Goal: Task Accomplishment & Management: Use online tool/utility

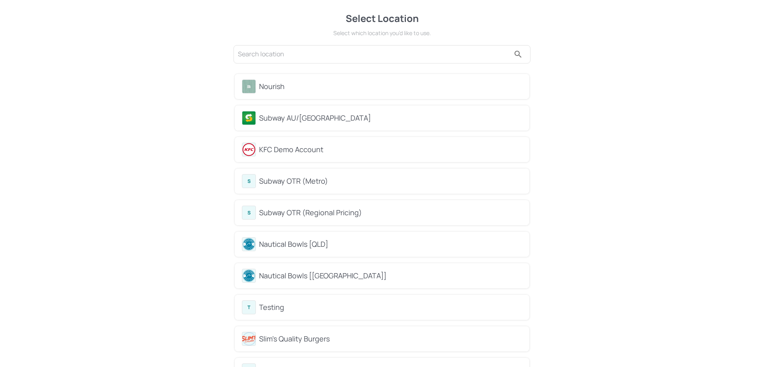
click at [269, 111] on div "Subway AU/[GEOGRAPHIC_DATA]" at bounding box center [382, 118] width 280 height 14
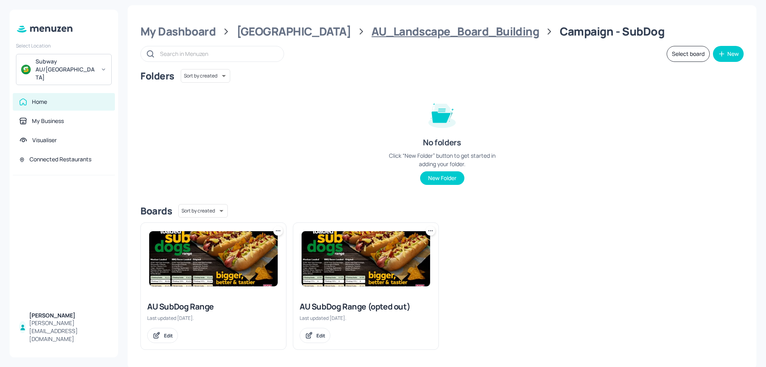
scroll to position [6, 0]
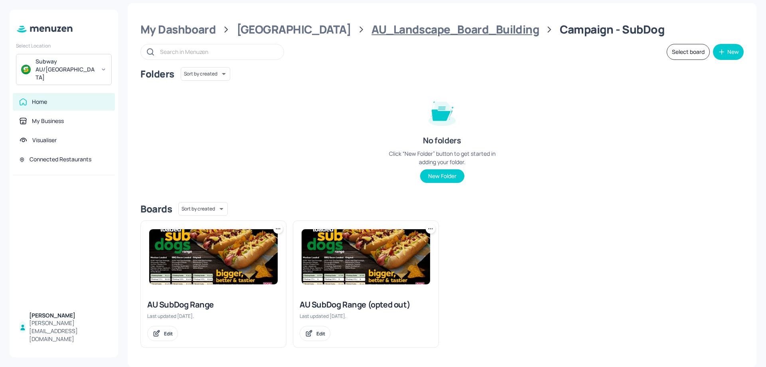
click at [405, 26] on div "AU_Landscape_Board_Building" at bounding box center [455, 29] width 168 height 14
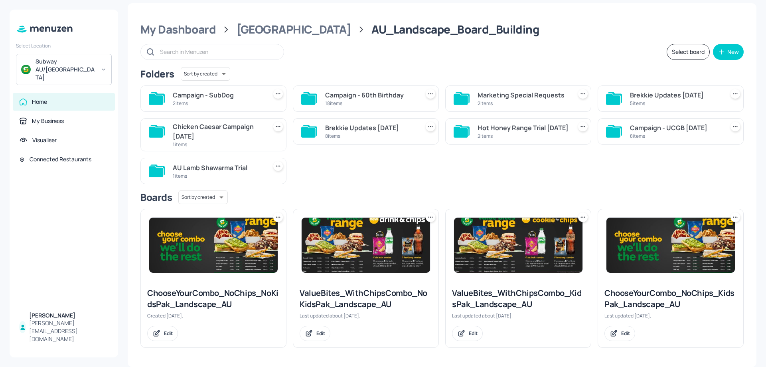
click at [360, 102] on div "18 items" at bounding box center [370, 103] width 91 height 7
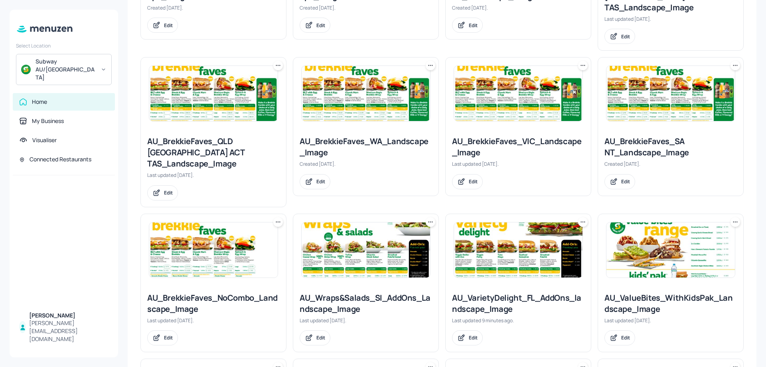
scroll to position [365, 0]
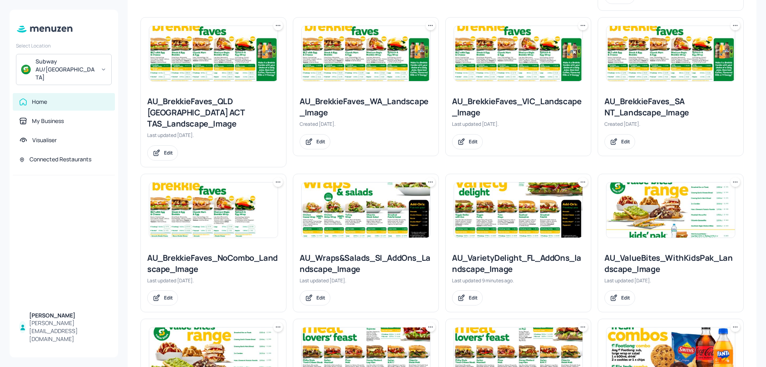
click at [359, 182] on img at bounding box center [366, 209] width 128 height 55
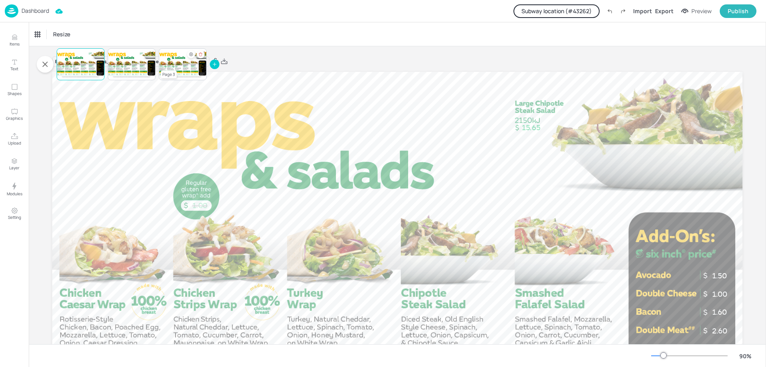
click at [178, 72] on div at bounding box center [183, 64] width 48 height 27
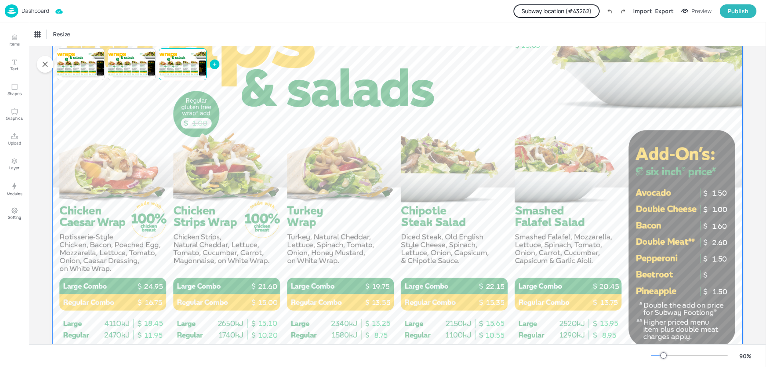
scroll to position [120, 0]
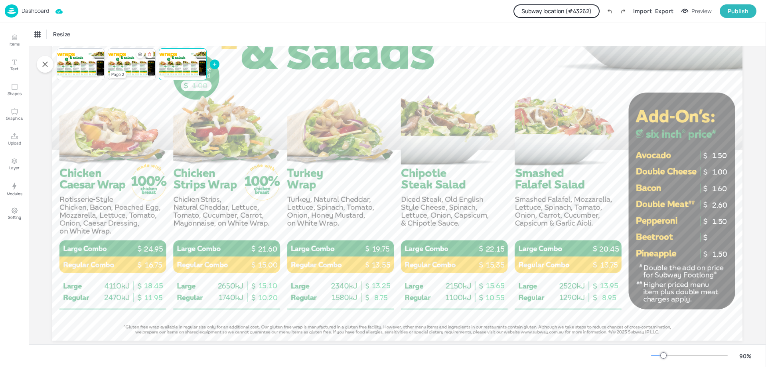
click at [132, 68] on div at bounding box center [132, 64] width 48 height 27
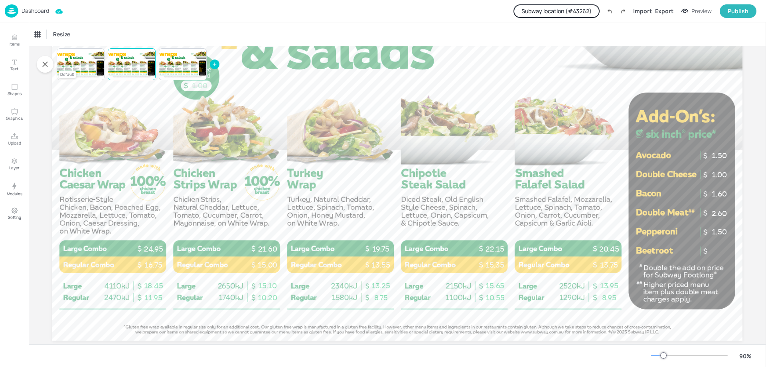
click at [75, 67] on div at bounding box center [81, 64] width 48 height 27
click at [122, 67] on div at bounding box center [132, 64] width 48 height 27
click at [138, 57] on div "Hide condition" at bounding box center [140, 54] width 8 height 8
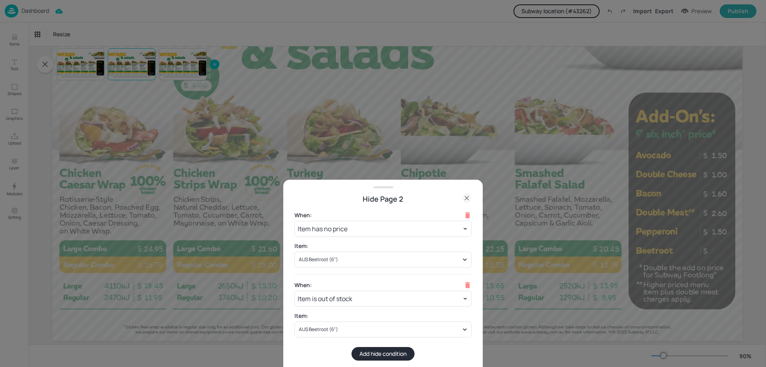
click at [77, 97] on div at bounding box center [383, 183] width 766 height 367
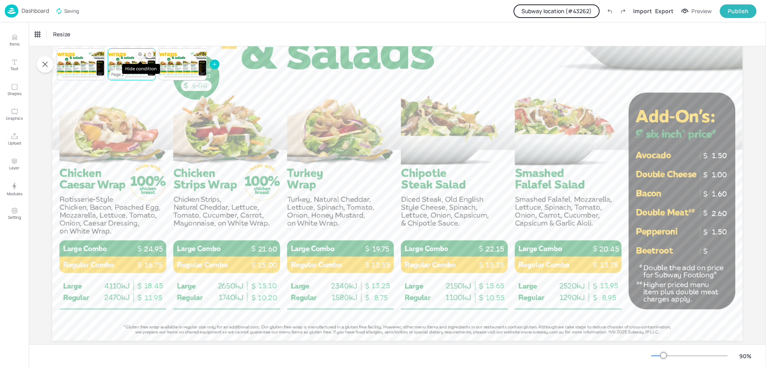
click at [137, 56] on div "Hide condition" at bounding box center [140, 54] width 8 height 8
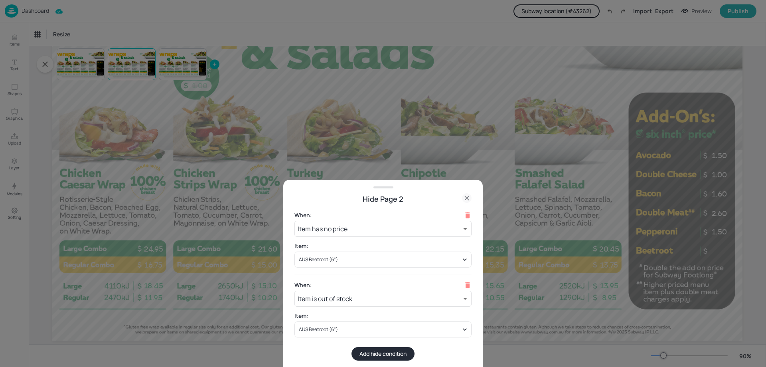
click at [148, 113] on div at bounding box center [383, 183] width 766 height 367
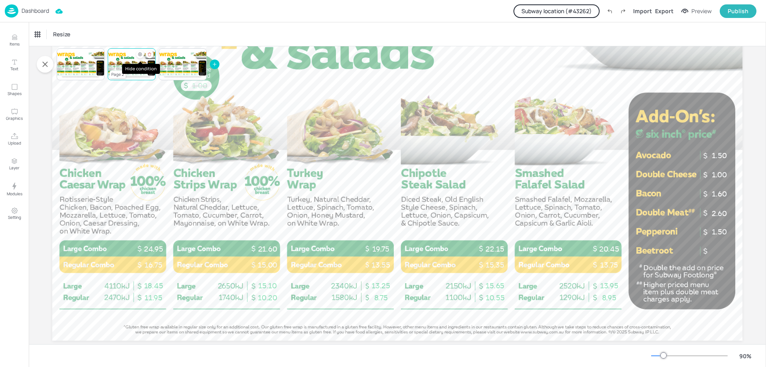
click at [140, 55] on icon "Hide condition" at bounding box center [140, 54] width 5 height 5
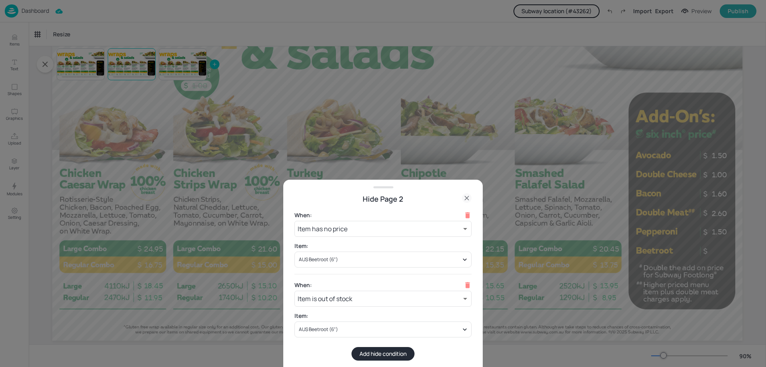
click at [578, 109] on div at bounding box center [383, 183] width 766 height 367
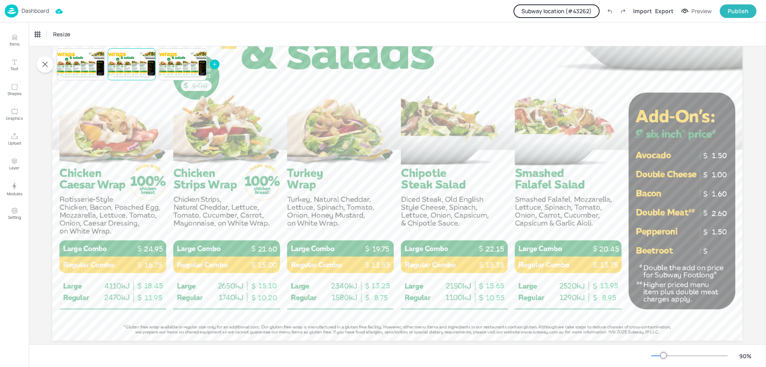
click at [2, 13] on div "Dashboard Subway location (# 43262 ) Import Export Preview Publish" at bounding box center [383, 11] width 766 height 22
click at [9, 12] on img at bounding box center [12, 10] width 14 height 13
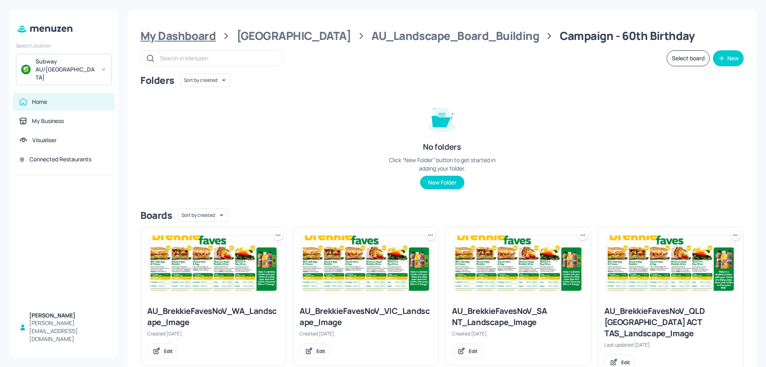
click at [198, 33] on div "My Dashboard" at bounding box center [177, 36] width 75 height 14
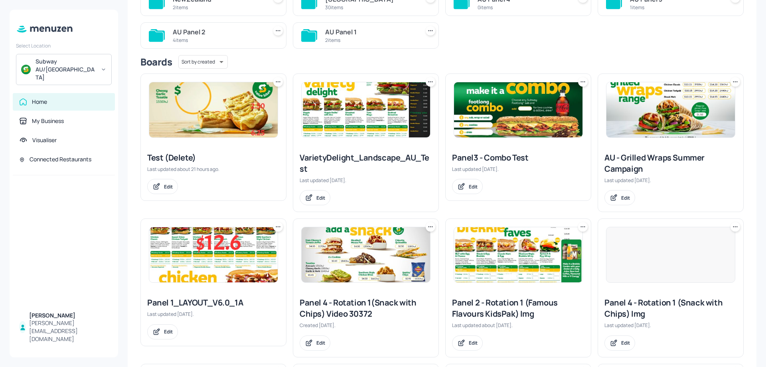
scroll to position [120, 0]
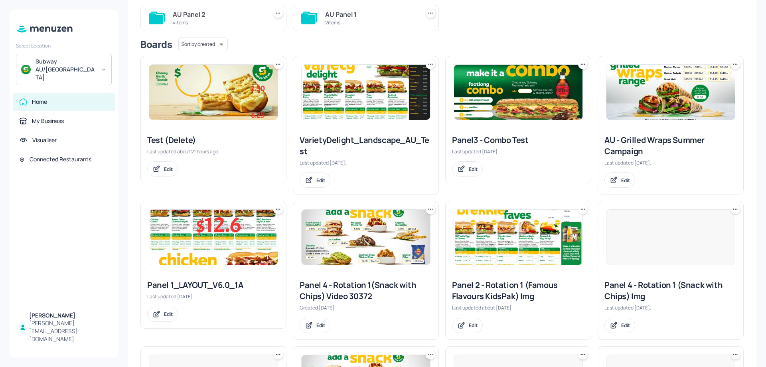
click at [252, 116] on img at bounding box center [213, 92] width 128 height 55
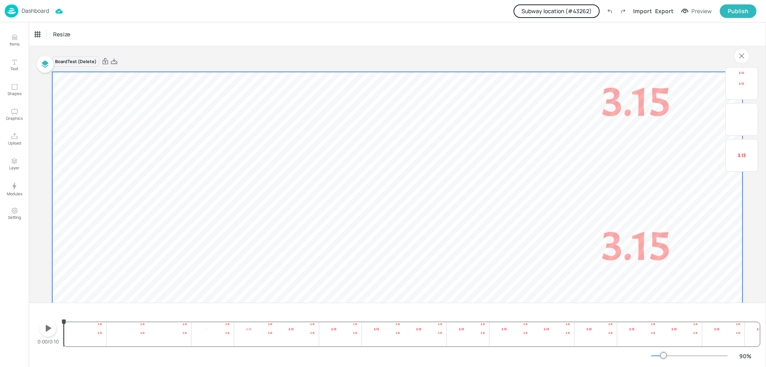
scroll to position [120, 0]
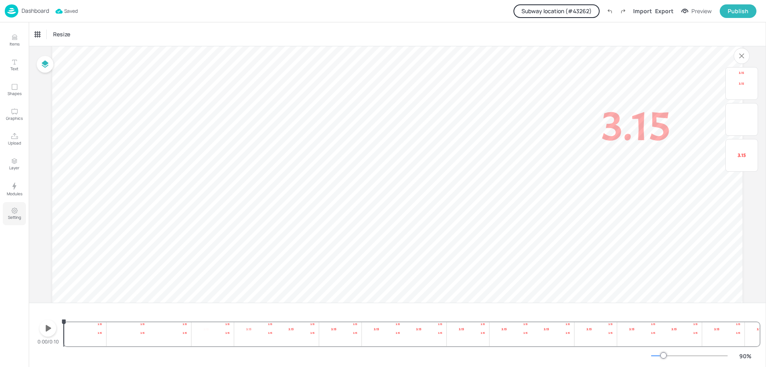
click at [12, 221] on button "Setting" at bounding box center [14, 213] width 23 height 23
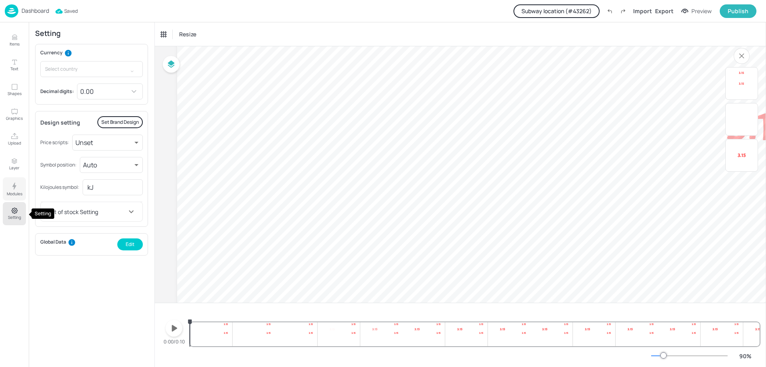
click at [12, 192] on p "Modules" at bounding box center [15, 194] width 16 height 6
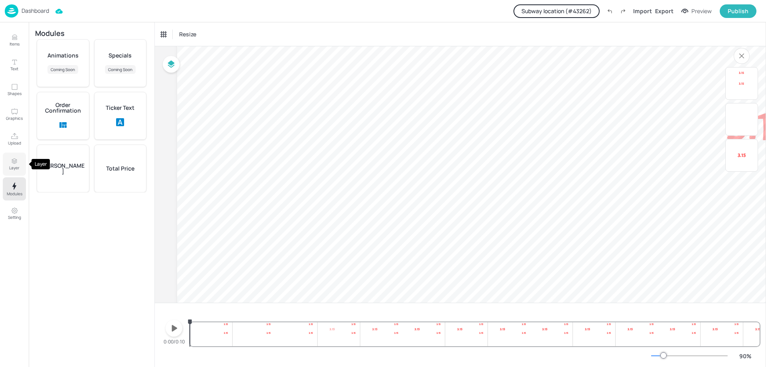
click at [13, 170] on p "Layer" at bounding box center [14, 168] width 10 height 6
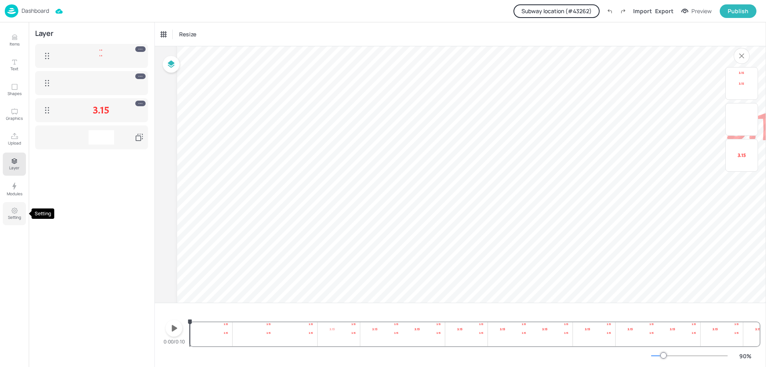
click at [11, 214] on icon "Setting" at bounding box center [15, 211] width 8 height 8
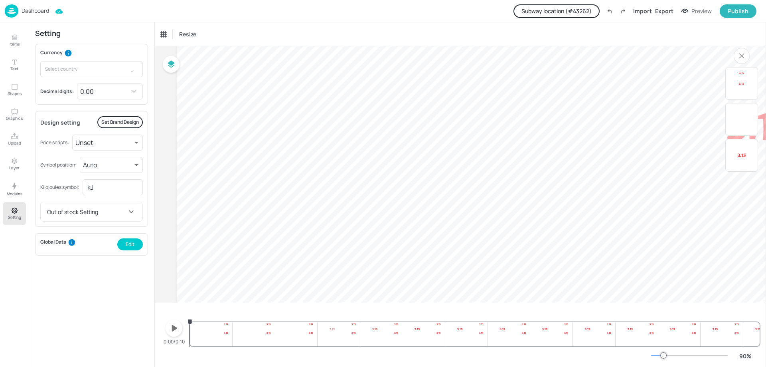
click at [17, 12] on img at bounding box center [12, 10] width 14 height 13
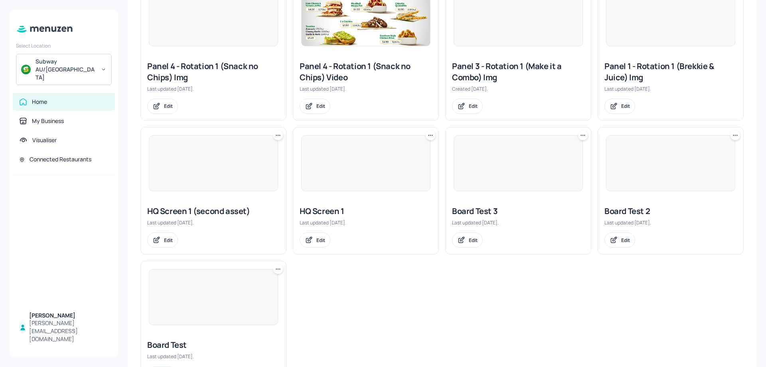
scroll to position [524, 0]
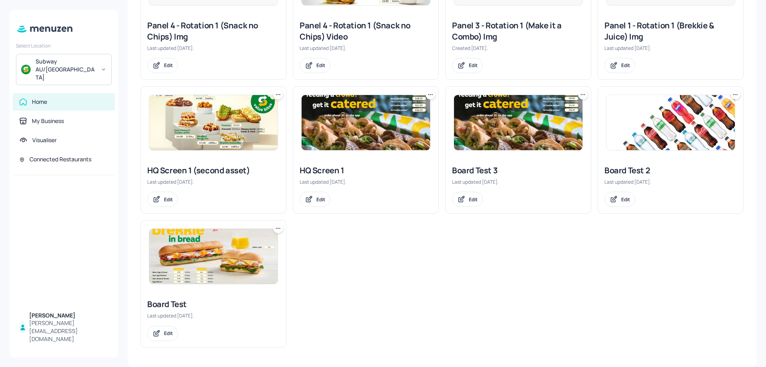
click at [199, 246] on img at bounding box center [213, 256] width 128 height 55
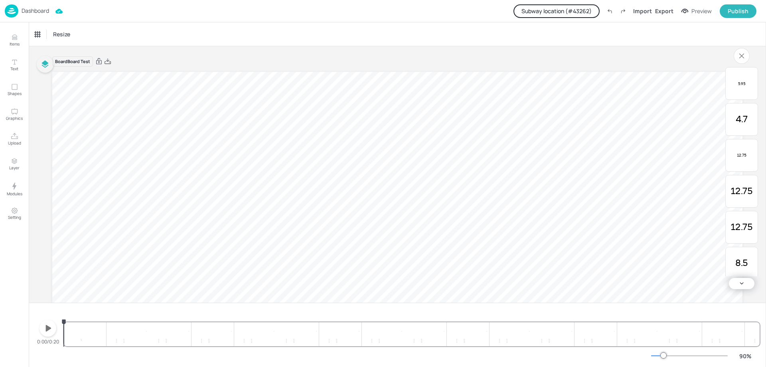
click at [40, 65] on icon "button" at bounding box center [45, 64] width 10 height 10
click at [113, 63] on icon at bounding box center [113, 64] width 0 height 3
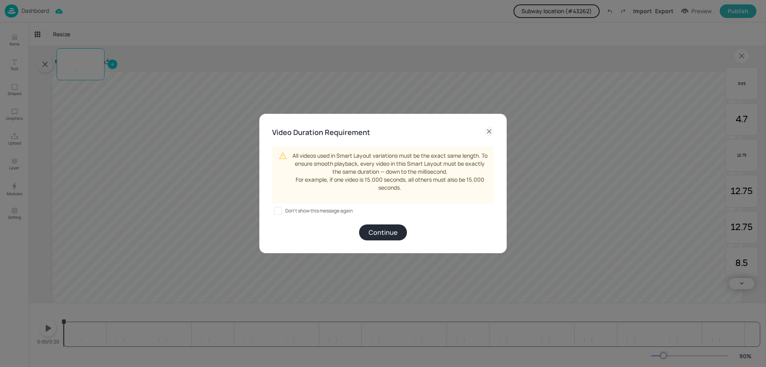
click at [371, 226] on button "Continue" at bounding box center [383, 232] width 48 height 16
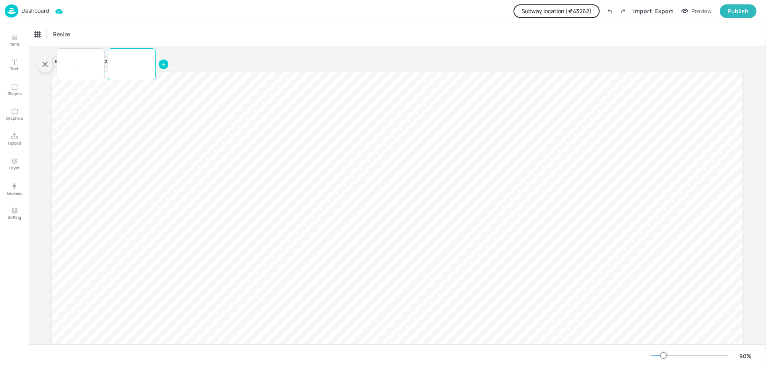
click at [7, 7] on img at bounding box center [12, 10] width 14 height 13
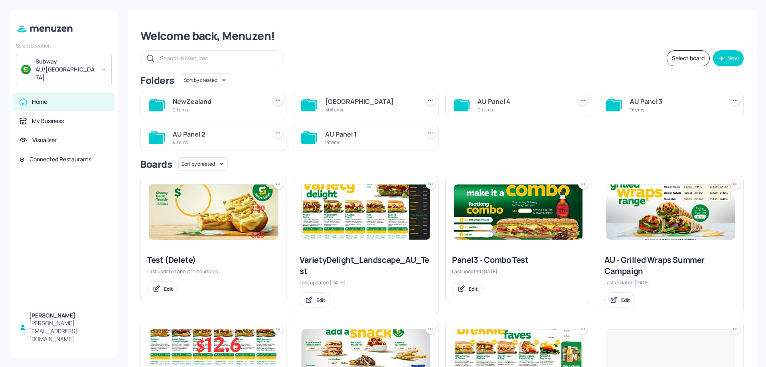
click at [336, 116] on div "Australia 30 items" at bounding box center [366, 105] width 146 height 26
click at [346, 102] on div "[GEOGRAPHIC_DATA]" at bounding box center [370, 102] width 91 height 10
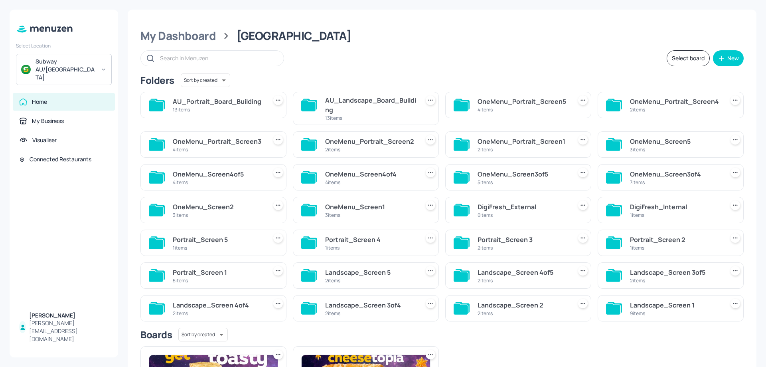
click at [336, 111] on div "AU_Landscape_Board_Building" at bounding box center [370, 104] width 91 height 19
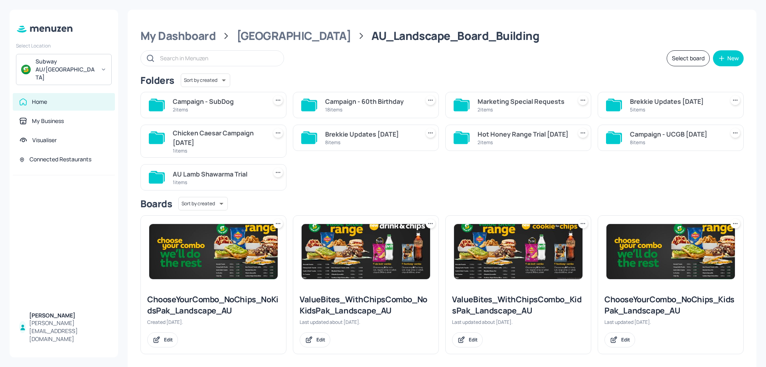
click at [361, 112] on div "18 items" at bounding box center [370, 109] width 91 height 7
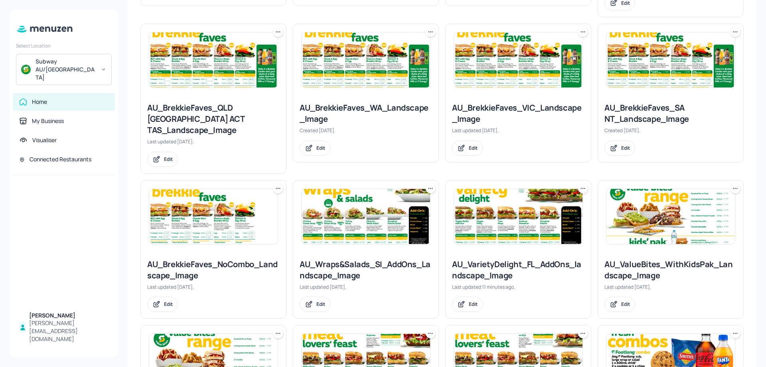
scroll to position [439, 0]
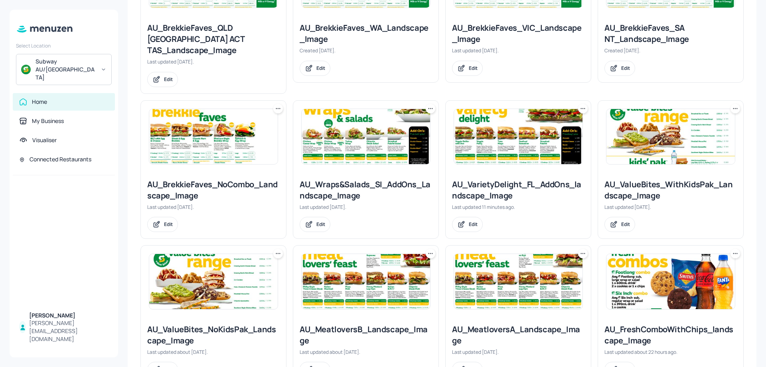
click at [365, 126] on img at bounding box center [366, 136] width 128 height 55
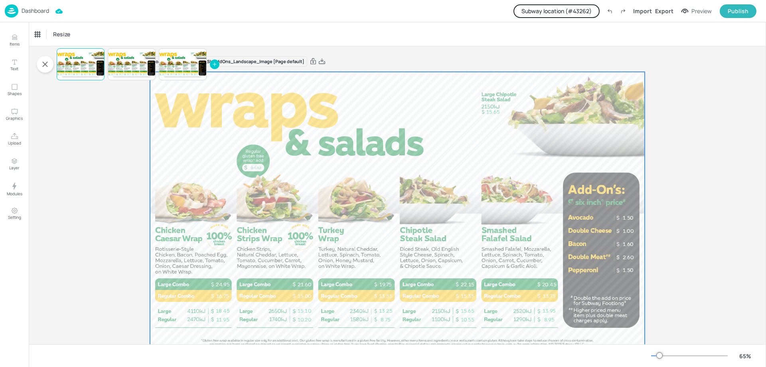
scroll to position [26, 0]
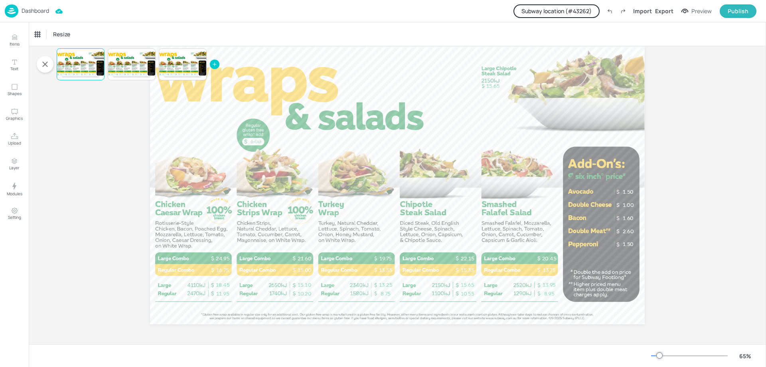
click at [14, 16] on img at bounding box center [12, 10] width 14 height 13
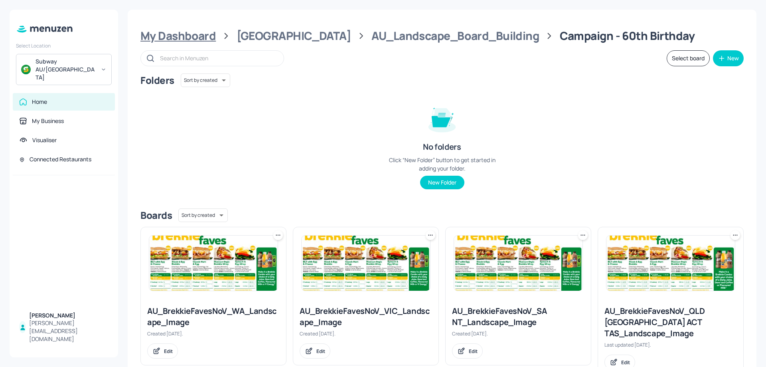
click at [151, 36] on div "My Dashboard" at bounding box center [177, 36] width 75 height 14
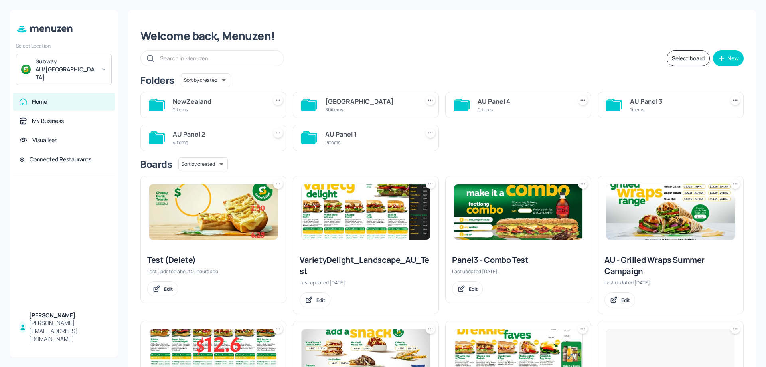
drag, startPoint x: 391, startPoint y: 207, endPoint x: 216, endPoint y: 215, distance: 174.9
click at [217, 214] on img at bounding box center [213, 211] width 128 height 55
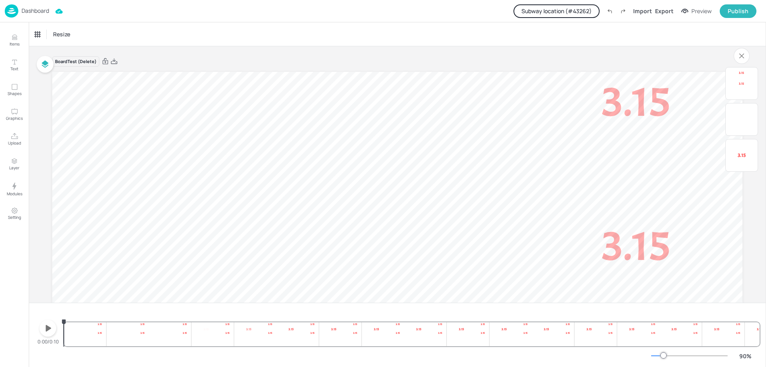
click at [19, 16] on div "Dashboard" at bounding box center [27, 10] width 44 height 13
